Goal: Information Seeking & Learning: Understand process/instructions

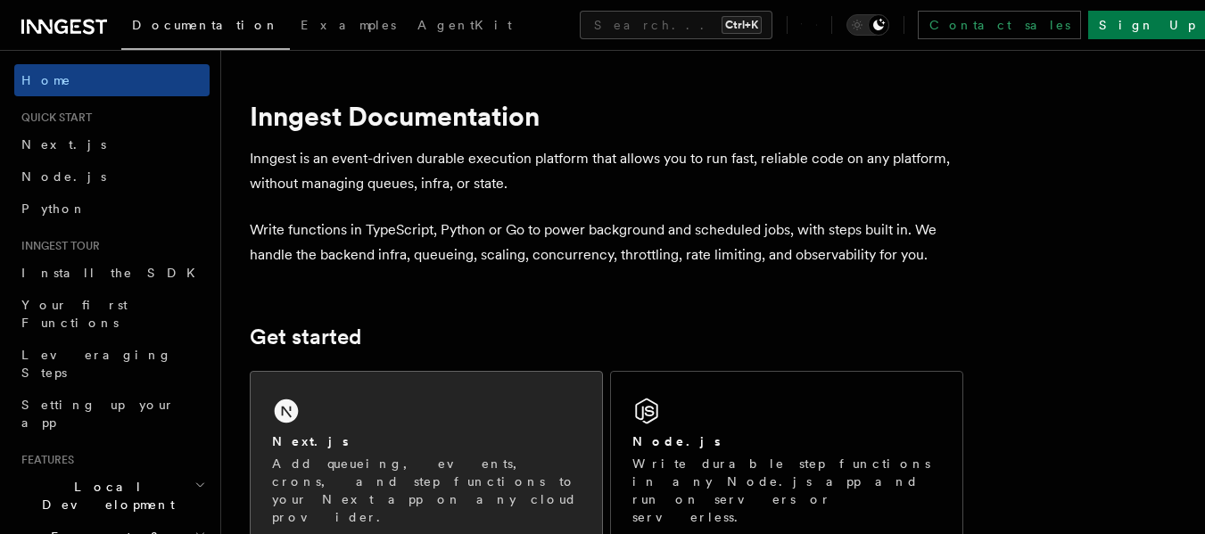
click at [362, 426] on div "Next.js Add queueing, events, crons, and step functions to your Next app on any…" at bounding box center [427, 460] width 352 height 176
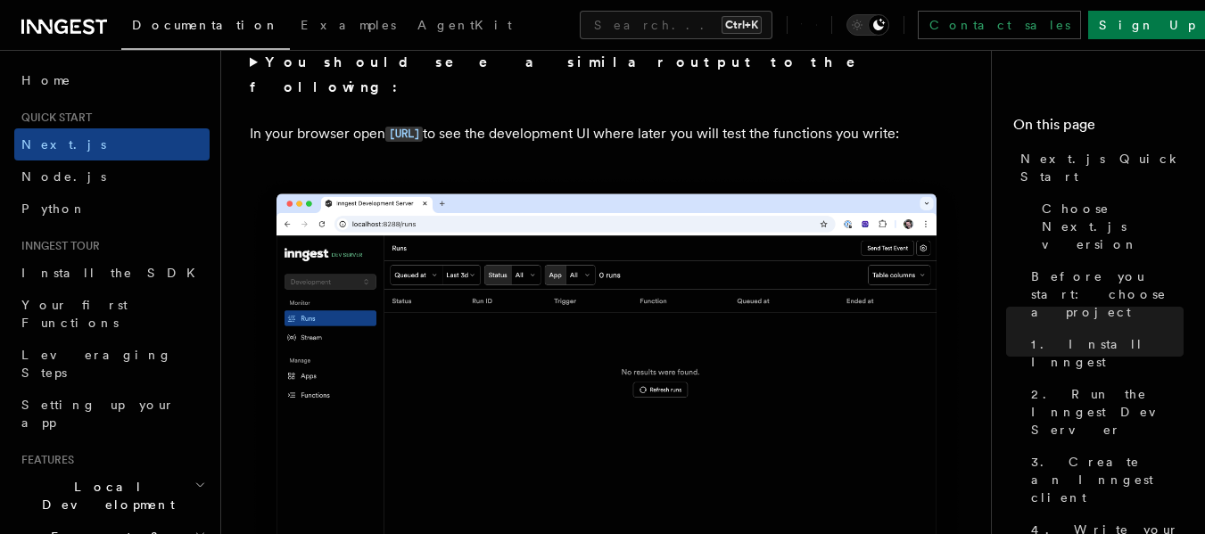
scroll to position [1544, 0]
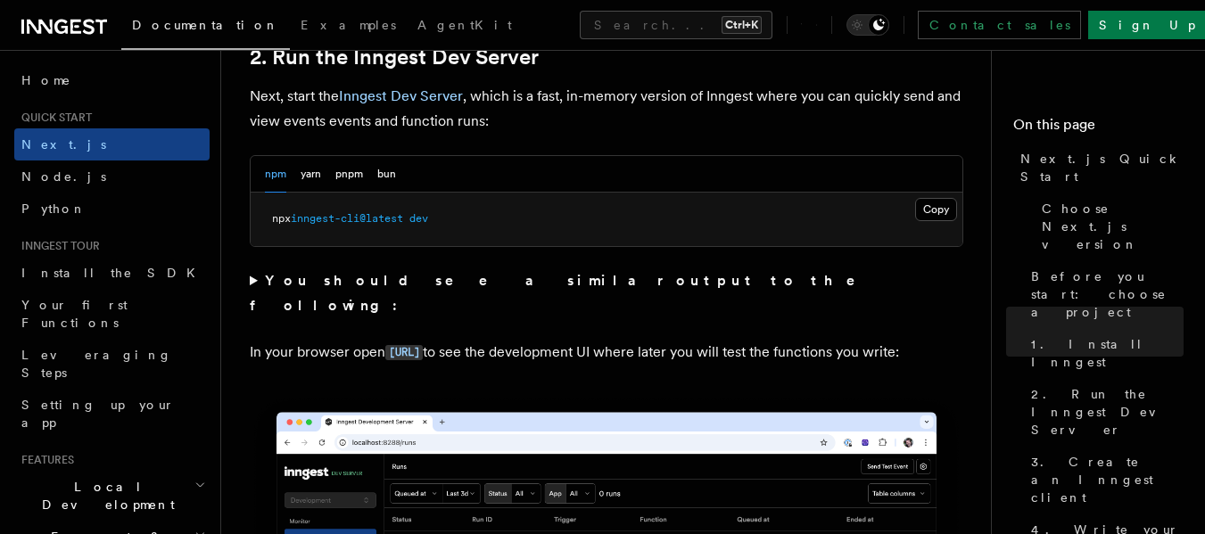
scroll to position [1280, 0]
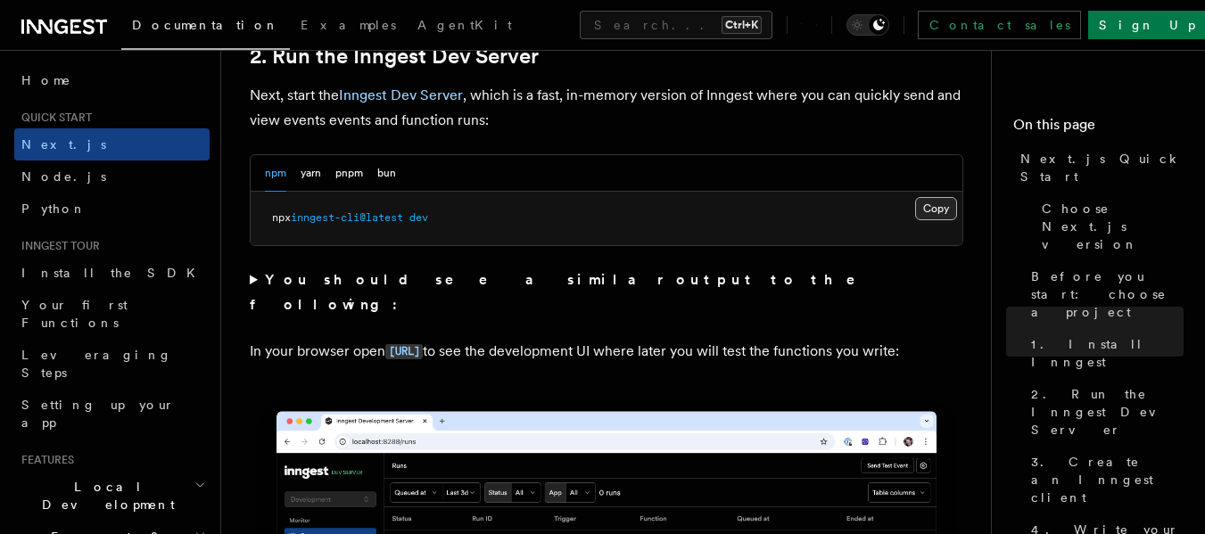
click at [939, 211] on button "Copy Copied" at bounding box center [936, 208] width 42 height 23
